Goal: Transaction & Acquisition: Obtain resource

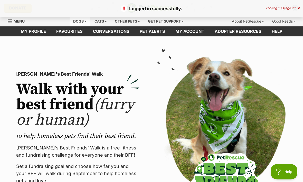
click at [76, 23] on div "Dogs" at bounding box center [80, 21] width 21 height 10
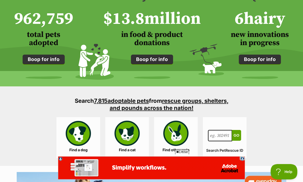
scroll to position [405, 0]
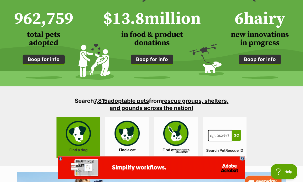
click at [82, 142] on link "Find a dog" at bounding box center [78, 138] width 44 height 41
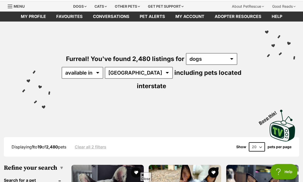
scroll to position [15, 0]
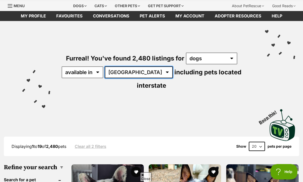
click at [138, 72] on select "Australia ACT NSW NT QLD SA TAS VIC WA" at bounding box center [139, 72] width 68 height 12
select select "QLD"
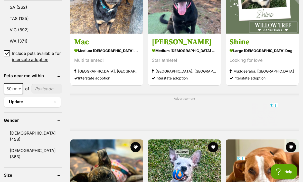
scroll to position [350, 0]
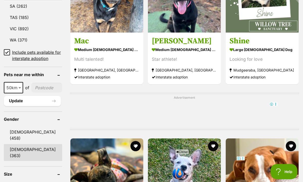
click at [32, 144] on link "Female (363)" at bounding box center [33, 152] width 58 height 17
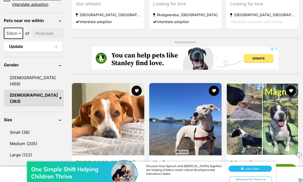
scroll to position [408, 0]
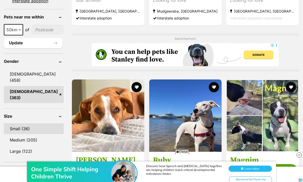
click at [27, 123] on link "Small (36)" at bounding box center [34, 128] width 60 height 11
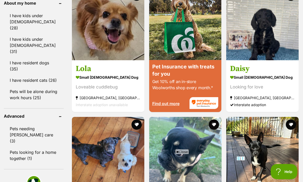
scroll to position [630, 0]
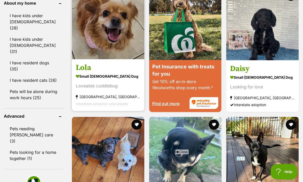
click at [114, 59] on img at bounding box center [108, 23] width 72 height 72
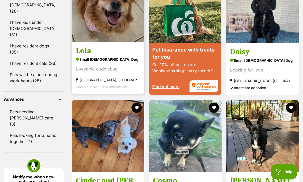
click at [109, 42] on img at bounding box center [108, 6] width 72 height 72
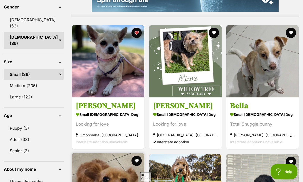
scroll to position [464, 0]
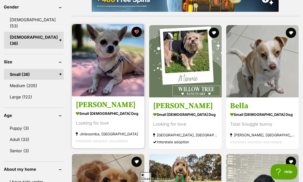
click at [111, 85] on img at bounding box center [108, 60] width 72 height 72
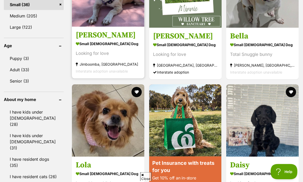
scroll to position [533, 0]
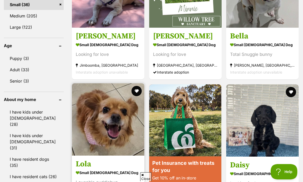
click at [117, 134] on img at bounding box center [108, 119] width 72 height 72
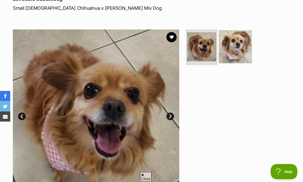
scroll to position [77, 0]
click at [240, 52] on img at bounding box center [235, 46] width 33 height 33
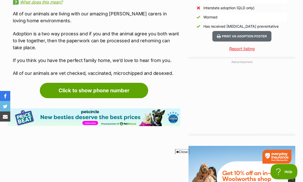
scroll to position [501, 0]
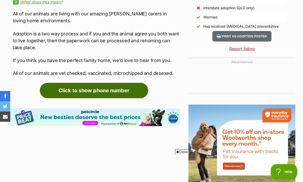
click at [130, 91] on link "Click to show phone number" at bounding box center [94, 90] width 108 height 15
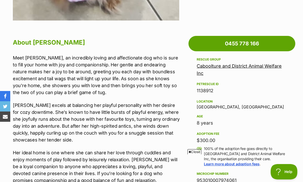
scroll to position [251, 0]
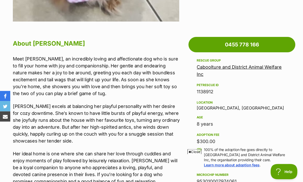
click at [244, 69] on link "Caboolture and District Animal Welfare Inc" at bounding box center [239, 71] width 85 height 13
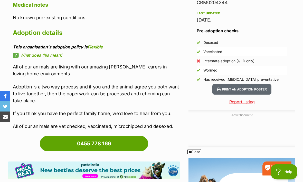
scroll to position [0, 0]
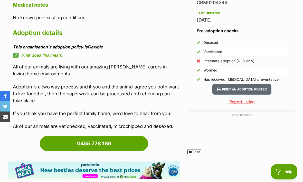
click at [102, 48] on link "Flexible" at bounding box center [94, 46] width 15 height 5
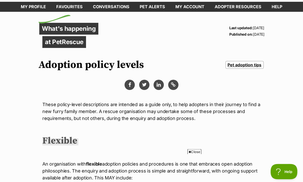
scroll to position [19, 0]
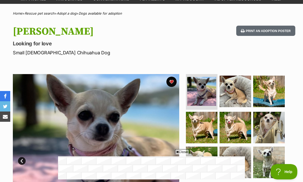
scroll to position [8, 0]
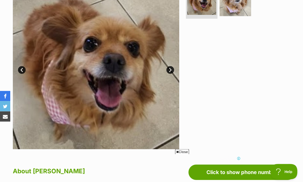
scroll to position [124, 0]
click at [170, 71] on link "Next" at bounding box center [170, 70] width 8 height 8
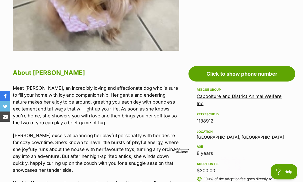
scroll to position [0, 0]
click at [267, 99] on link "Caboolture and District Animal Welfare Inc" at bounding box center [239, 100] width 85 height 13
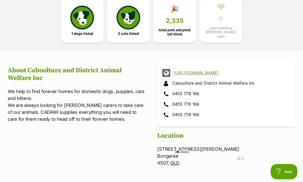
scroll to position [144, 0]
click at [255, 71] on link "http://caboolturebribieanimalwelfare.com.au/" at bounding box center [230, 73] width 114 height 5
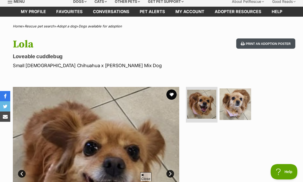
click at [272, 45] on button "Print an adoption poster" at bounding box center [265, 43] width 59 height 11
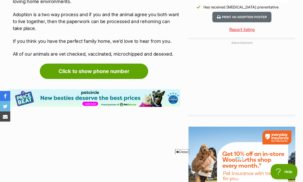
scroll to position [520, 0]
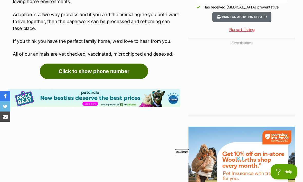
click at [126, 72] on link "Click to show phone number" at bounding box center [94, 71] width 108 height 15
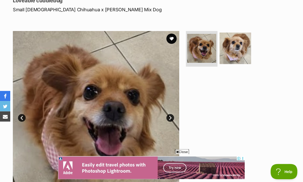
scroll to position [77, 0]
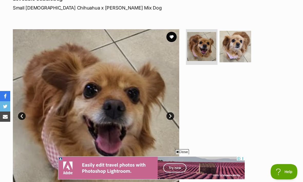
click at [168, 119] on link "Next" at bounding box center [170, 116] width 8 height 8
click at [171, 116] on link "Next" at bounding box center [170, 116] width 8 height 8
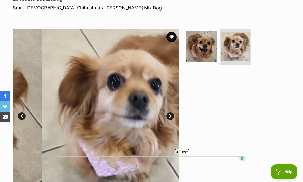
scroll to position [0, 0]
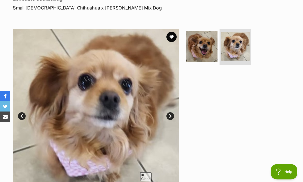
click at [172, 116] on link "Next" at bounding box center [170, 116] width 8 height 8
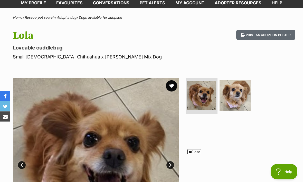
click at [173, 87] on button "favourite" at bounding box center [171, 86] width 11 height 11
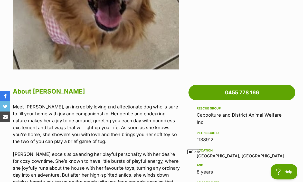
scroll to position [203, 0]
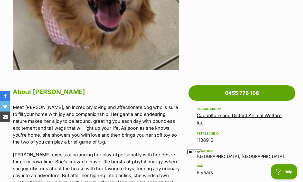
click at [263, 117] on link "Caboolture and District Animal Welfare Inc" at bounding box center [239, 119] width 85 height 13
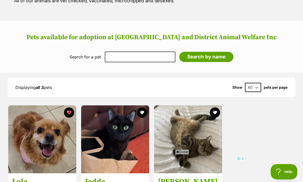
scroll to position [420, 0]
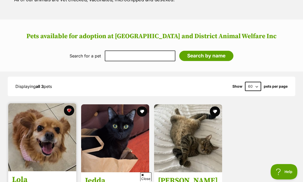
click at [58, 132] on img at bounding box center [42, 137] width 68 height 68
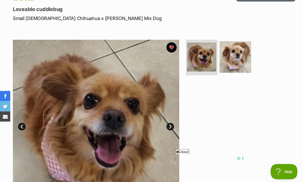
scroll to position [67, 0]
click at [172, 125] on link "Next" at bounding box center [170, 127] width 8 height 8
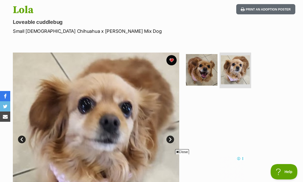
scroll to position [45, 0]
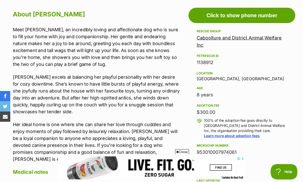
scroll to position [279, 0]
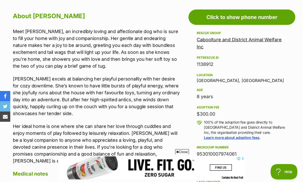
click at [263, 40] on link "Caboolture and District Animal Welfare Inc" at bounding box center [239, 43] width 85 height 13
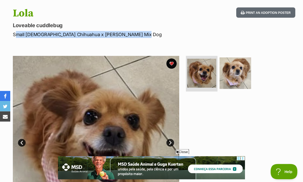
scroll to position [51, 0]
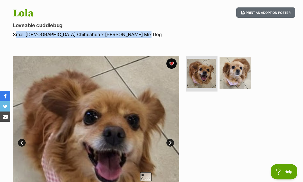
click at [213, 117] on div at bounding box center [237, 139] width 105 height 166
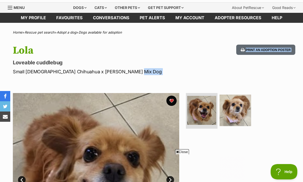
scroll to position [14, 0]
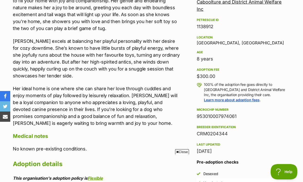
click at [265, 51] on div "Age" at bounding box center [242, 52] width 90 height 4
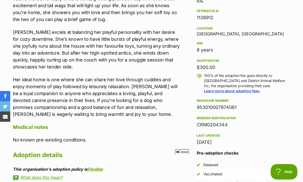
scroll to position [332, 0]
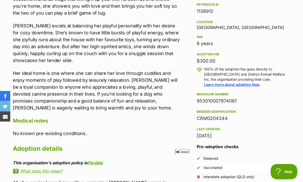
click at [187, 154] on span "Close" at bounding box center [182, 151] width 14 height 5
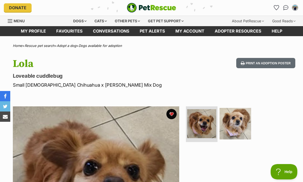
scroll to position [17, 0]
